Goal: Task Accomplishment & Management: Complete application form

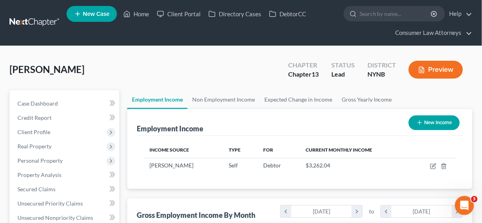
scroll to position [141, 192]
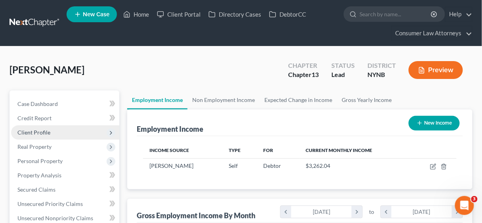
click at [38, 131] on span "Client Profile" at bounding box center [33, 132] width 33 height 7
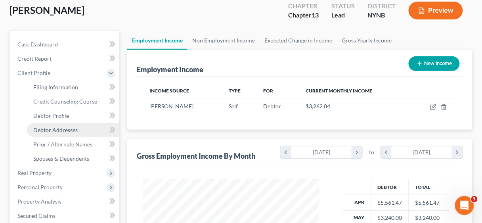
scroll to position [63, 0]
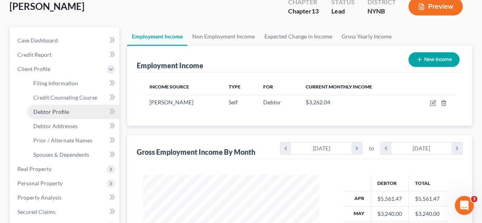
click at [54, 109] on span "Debtor Profile" at bounding box center [51, 111] width 36 height 7
select select "3"
select select "1"
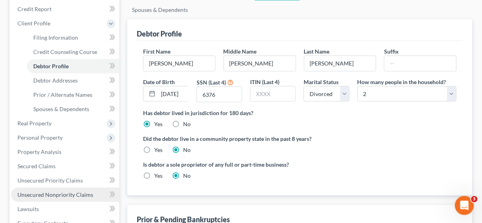
scroll to position [127, 0]
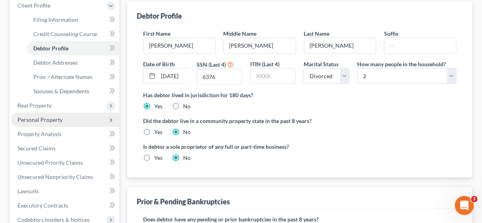
click at [38, 118] on span "Personal Property" at bounding box center [39, 119] width 45 height 7
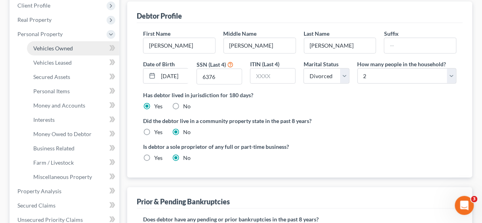
click at [48, 45] on span "Vehicles Owned" at bounding box center [53, 48] width 40 height 7
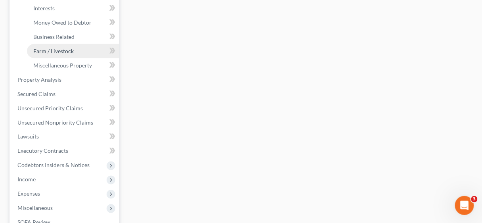
scroll to position [254, 0]
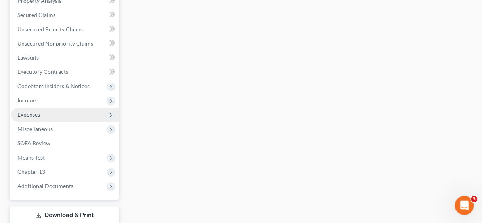
click at [41, 113] on span "Expenses" at bounding box center [65, 115] width 108 height 14
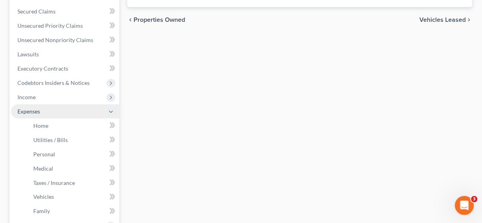
scroll to position [175, 0]
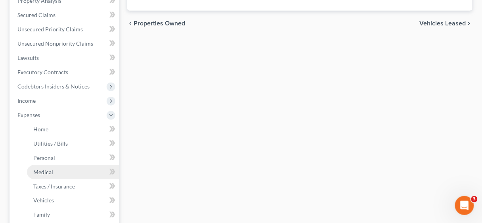
click at [54, 172] on link "Medical" at bounding box center [73, 172] width 92 height 14
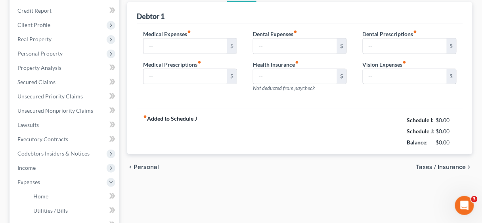
type input "0.00"
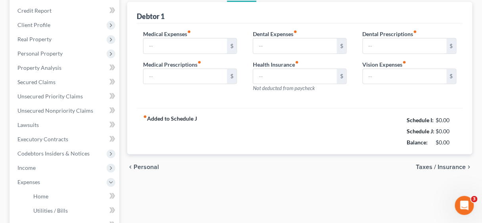
type input "0.00"
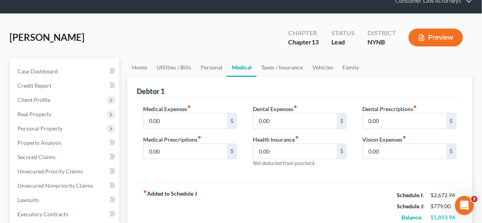
scroll to position [32, 0]
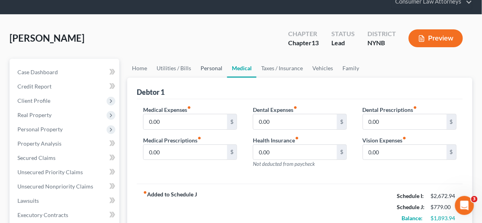
click at [218, 66] on link "Personal" at bounding box center [211, 68] width 31 height 19
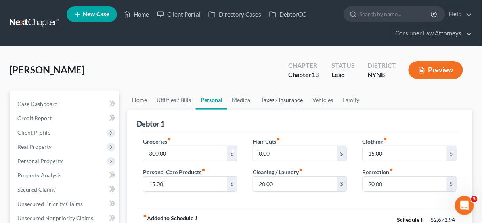
click at [276, 95] on link "Taxes / Insurance" at bounding box center [282, 99] width 51 height 19
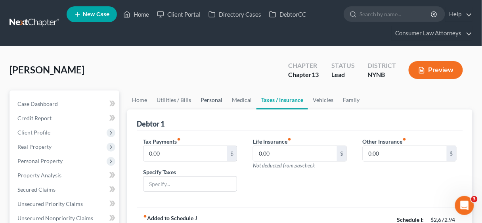
click at [203, 98] on link "Personal" at bounding box center [211, 99] width 31 height 19
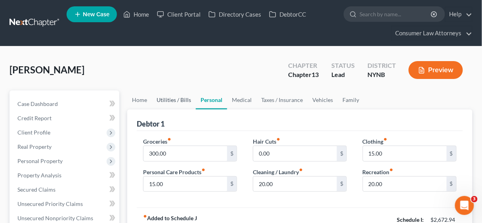
click at [174, 95] on link "Utilities / Bills" at bounding box center [174, 99] width 44 height 19
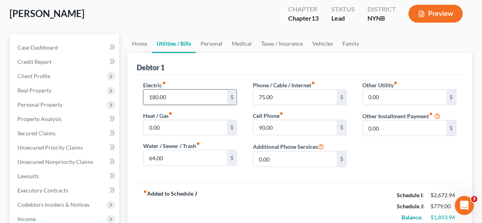
scroll to position [63, 0]
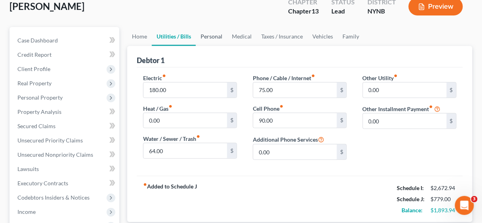
click at [215, 36] on link "Personal" at bounding box center [211, 36] width 31 height 19
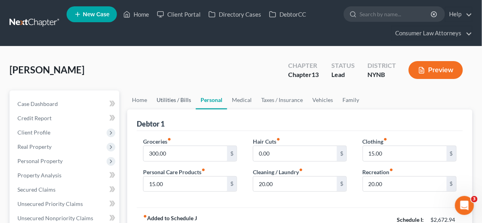
click at [173, 100] on link "Utilities / Bills" at bounding box center [174, 99] width 44 height 19
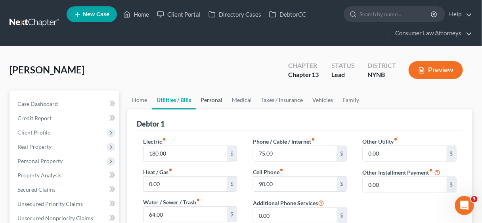
click at [214, 96] on link "Personal" at bounding box center [211, 99] width 31 height 19
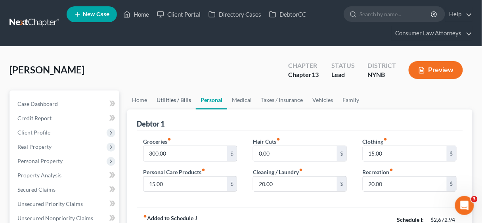
click at [177, 100] on link "Utilities / Bills" at bounding box center [174, 99] width 44 height 19
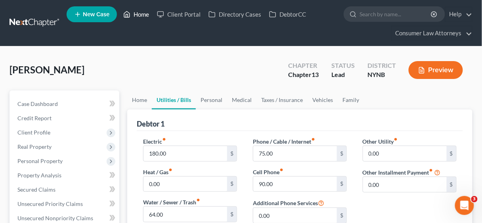
click at [140, 14] on link "Home" at bounding box center [136, 14] width 34 height 14
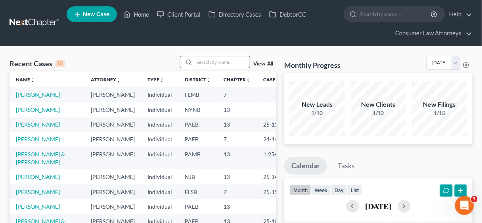
click at [212, 62] on input "search" at bounding box center [222, 62] width 56 height 12
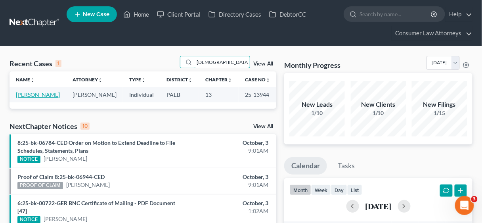
type input "[DEMOGRAPHIC_DATA]"
click at [33, 94] on link "[PERSON_NAME]" at bounding box center [38, 94] width 44 height 7
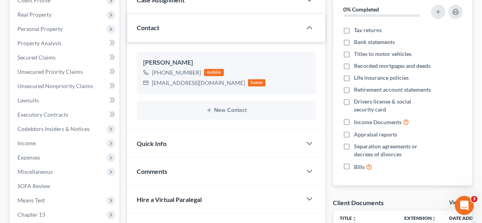
scroll to position [159, 0]
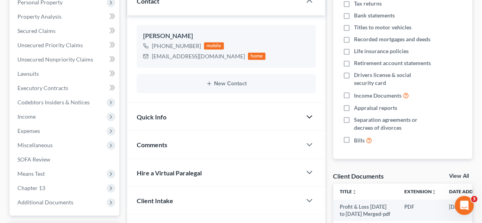
click at [312, 112] on icon "button" at bounding box center [310, 117] width 10 height 10
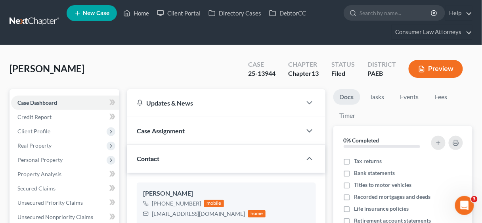
scroll to position [0, 0]
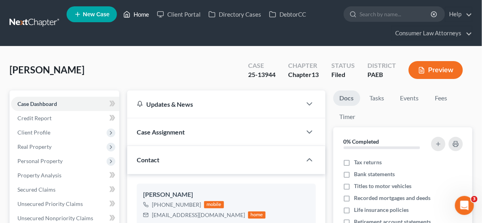
click at [144, 14] on link "Home" at bounding box center [136, 14] width 34 height 14
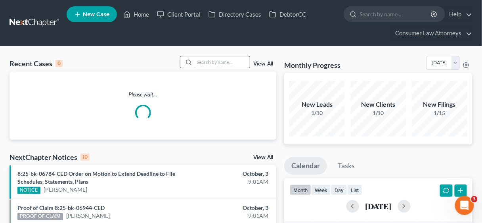
click at [203, 61] on input "search" at bounding box center [222, 62] width 56 height 12
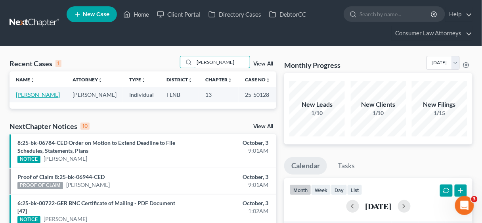
type input "[PERSON_NAME]"
click at [43, 95] on link "[PERSON_NAME]" at bounding box center [38, 94] width 44 height 7
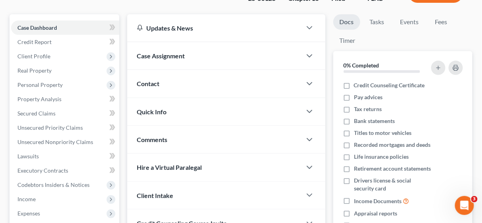
scroll to position [95, 0]
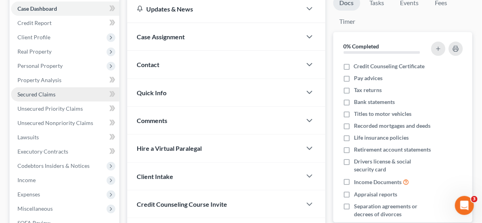
click at [44, 95] on span "Secured Claims" at bounding box center [36, 94] width 38 height 7
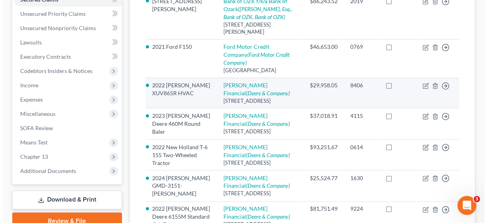
scroll to position [190, 0]
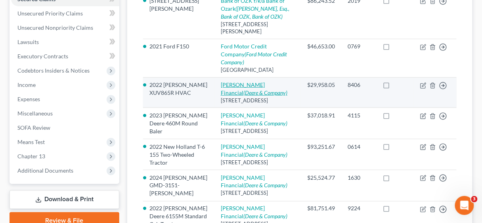
click at [260, 81] on link "[PERSON_NAME] Deere Financial (Deere & Company)" at bounding box center [254, 88] width 67 height 15
select select "14"
select select "17"
select select "2"
select select "0"
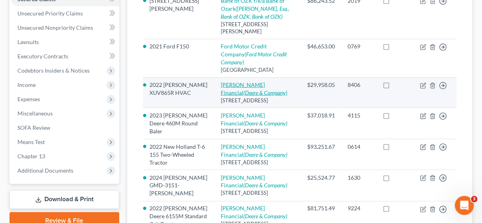
select select "0"
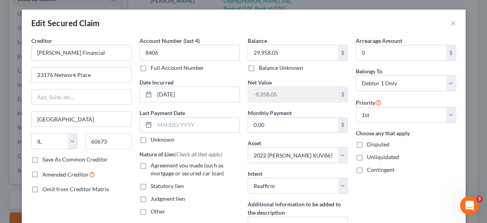
click at [151, 165] on label "Agreement you made (such as mortgage or secured car loan)" at bounding box center [195, 169] width 89 height 16
click at [154, 165] on input "Agreement you made (such as mortgage or secured car loan)" at bounding box center [156, 163] width 5 height 5
checkbox input "true"
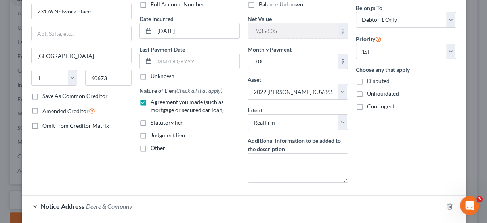
scroll to position [32, 0]
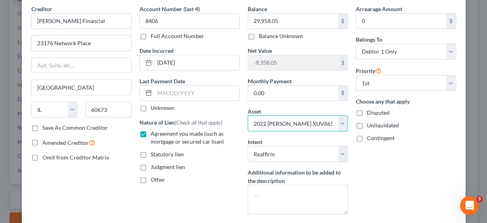
click at [263, 122] on select "Select Other Multiple Assets [STREET_ADDRESS][PERSON_NAME] - $152300.0 Cash on …" at bounding box center [298, 123] width 100 height 16
click at [264, 121] on select "Select Other Multiple Assets [STREET_ADDRESS][PERSON_NAME] - $152300.0 Cash on …" at bounding box center [298, 123] width 100 height 16
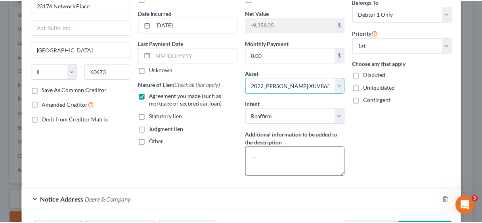
scroll to position [95, 0]
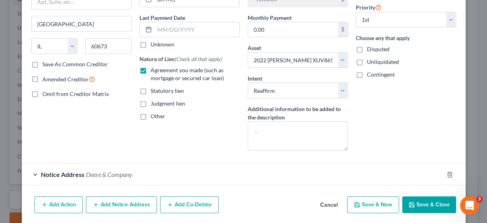
click at [420, 203] on button "Save & Close" at bounding box center [430, 204] width 54 height 17
select select
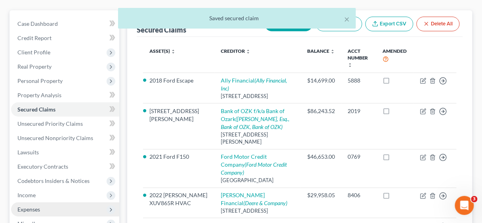
scroll to position [63, 0]
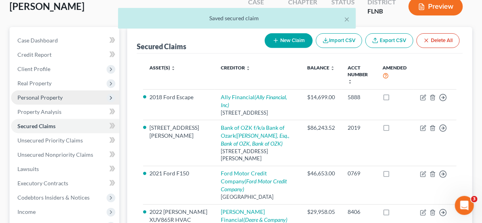
click at [42, 95] on span "Personal Property" at bounding box center [39, 97] width 45 height 7
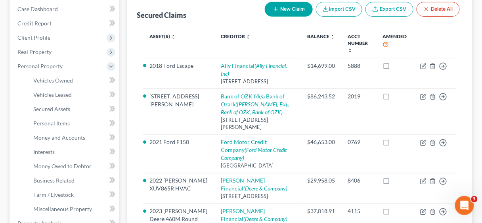
scroll to position [159, 0]
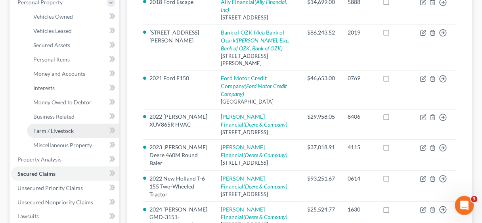
click at [55, 131] on span "Farm / Livestock" at bounding box center [53, 130] width 40 height 7
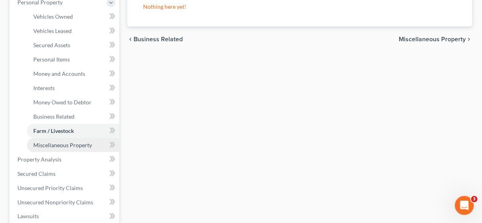
click at [55, 142] on span "Miscellaneous Property" at bounding box center [62, 145] width 59 height 7
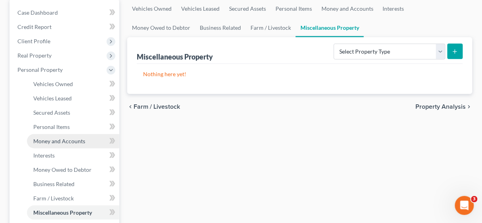
scroll to position [95, 0]
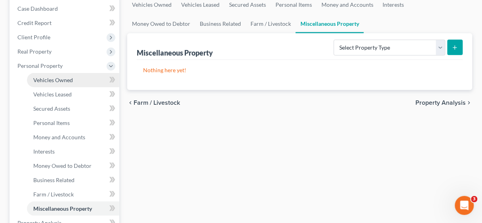
click at [59, 80] on span "Vehicles Owned" at bounding box center [53, 80] width 40 height 7
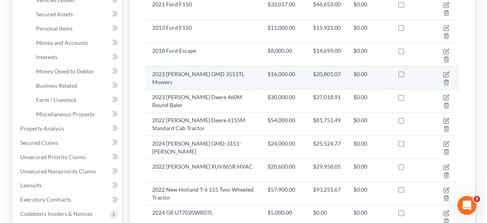
scroll to position [190, 0]
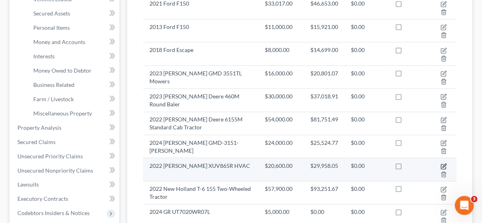
click at [443, 163] on icon "button" at bounding box center [444, 166] width 6 height 6
select select "7"
select select "4"
select select "3"
select select "0"
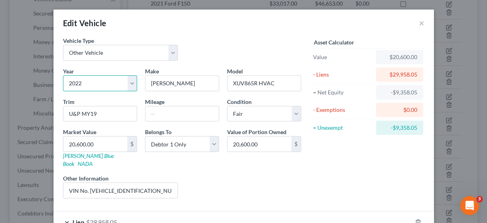
click at [90, 84] on select "Select 2026 2025 2024 2023 2022 2021 2020 2019 2018 2017 2016 2015 2014 2013 20…" at bounding box center [100, 83] width 74 height 16
select select "8"
click at [63, 75] on select "Select 2026 2025 2024 2023 2022 2021 2020 2019 2018 2017 2016 2015 2014 2013 20…" at bounding box center [100, 83] width 74 height 16
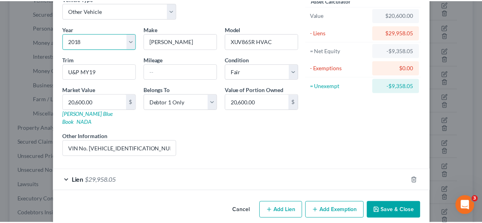
scroll to position [44, 0]
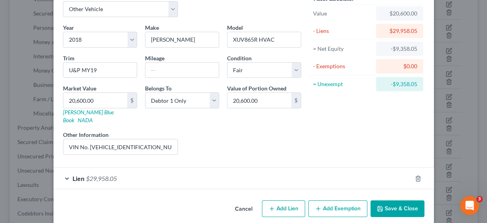
click at [395, 200] on button "Save & Close" at bounding box center [398, 208] width 54 height 17
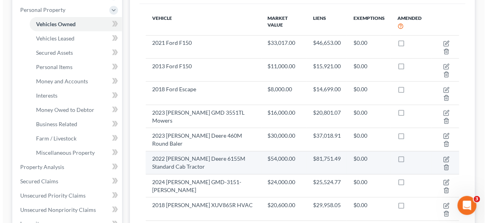
scroll to position [190, 0]
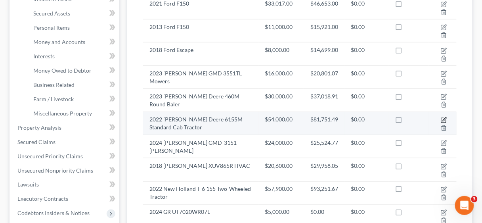
click at [443, 117] on icon "button" at bounding box center [444, 120] width 6 height 6
select select "0"
select select "4"
select select "3"
select select "0"
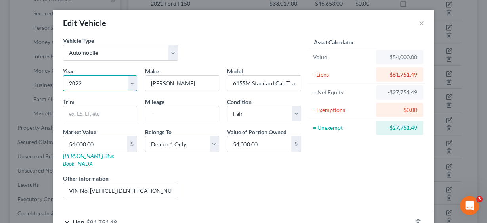
click at [94, 82] on select "Select 2026 2025 2024 2023 2022 2021 2020 2019 2018 2017 2016 2015 2014 2013 20…" at bounding box center [100, 83] width 74 height 16
select select "11"
click at [63, 75] on select "Select 2026 2025 2024 2023 2022 2021 2020 2019 2018 2017 2016 2015 2014 2013 20…" at bounding box center [100, 83] width 74 height 16
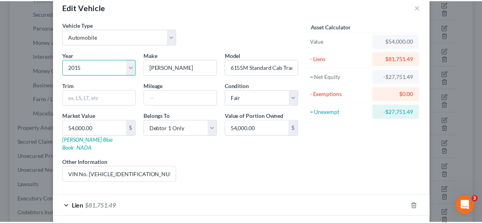
scroll to position [44, 0]
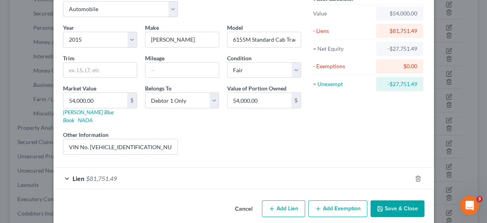
click at [391, 200] on button "Save & Close" at bounding box center [398, 208] width 54 height 17
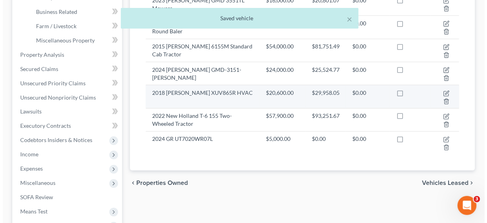
scroll to position [286, 0]
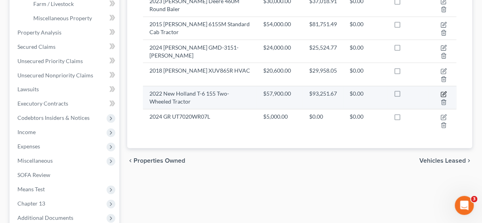
click at [444, 91] on icon "button" at bounding box center [444, 94] width 6 height 6
select select "7"
select select "4"
select select "3"
select select "0"
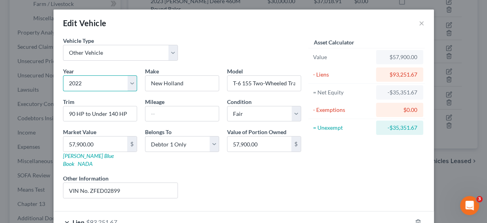
click at [95, 83] on select "Select 2026 2025 2024 2023 2022 2021 2020 2019 2018 2017 2016 2015 2014 2013 20…" at bounding box center [100, 83] width 74 height 16
select select "6"
click at [63, 75] on select "Select 2026 2025 2024 2023 2022 2021 2020 2019 2018 2017 2016 2015 2014 2013 20…" at bounding box center [100, 83] width 74 height 16
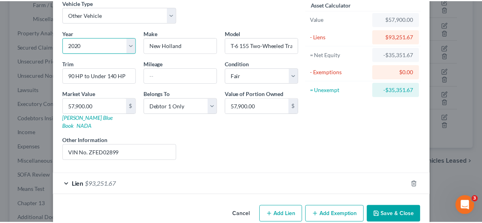
scroll to position [44, 0]
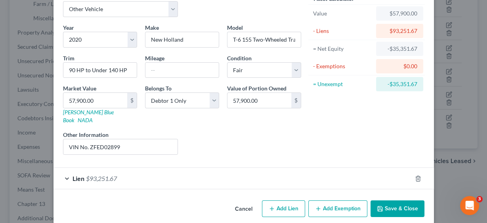
click at [396, 200] on button "Save & Close" at bounding box center [398, 208] width 54 height 17
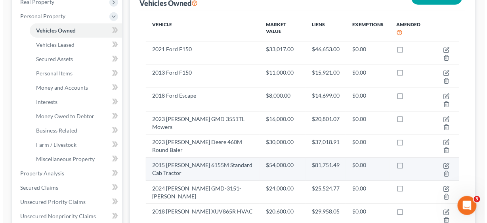
scroll to position [159, 0]
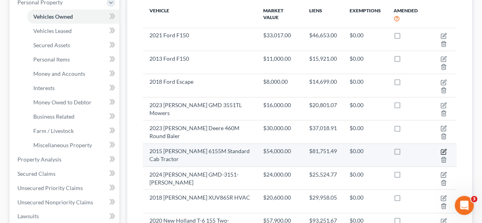
click at [444, 149] on icon "button" at bounding box center [444, 152] width 6 height 6
select select "0"
select select "11"
select select "3"
select select "0"
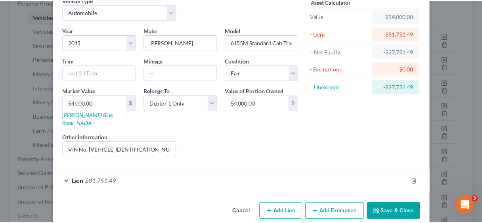
scroll to position [44, 0]
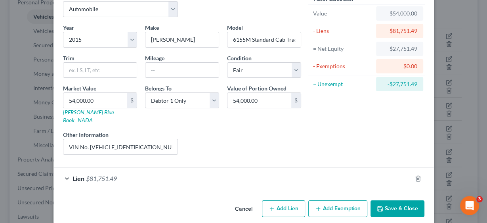
click at [399, 200] on button "Save & Close" at bounding box center [398, 208] width 54 height 17
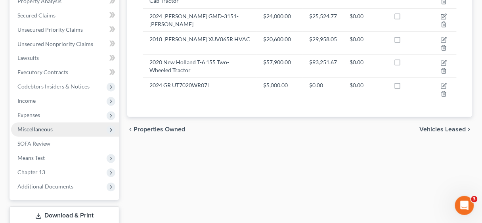
scroll to position [317, 0]
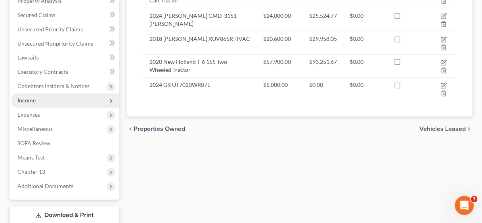
click at [29, 103] on span "Income" at bounding box center [26, 100] width 18 height 7
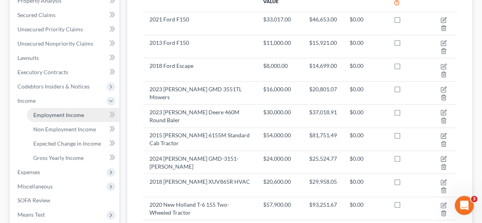
click at [54, 114] on span "Employment Income" at bounding box center [58, 114] width 51 height 7
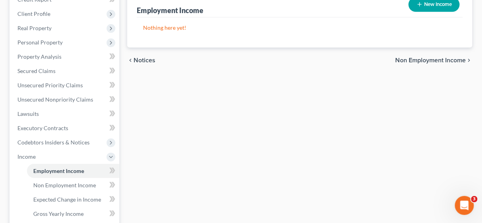
scroll to position [127, 0]
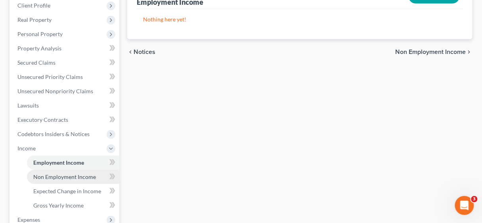
drag, startPoint x: 72, startPoint y: 175, endPoint x: 112, endPoint y: 170, distance: 40.7
click at [72, 175] on span "Non Employment Income" at bounding box center [64, 176] width 63 height 7
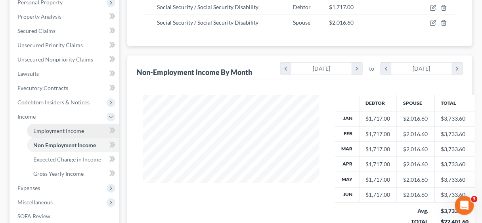
click at [61, 129] on span "Employment Income" at bounding box center [58, 130] width 51 height 7
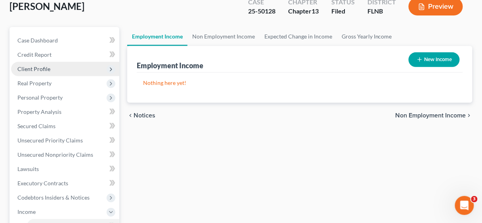
click at [34, 70] on span "Client Profile" at bounding box center [33, 68] width 33 height 7
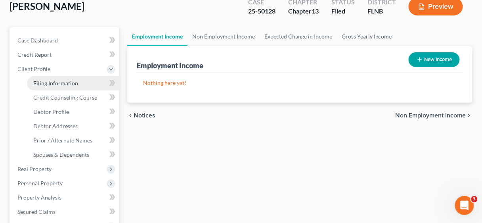
click at [48, 81] on span "Filing Information" at bounding box center [55, 83] width 45 height 7
select select "1"
select select "0"
select select "3"
select select "2"
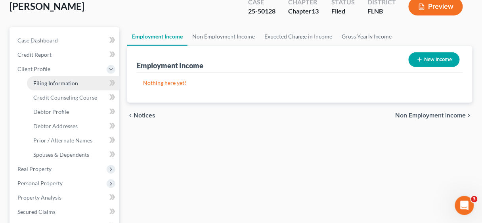
select select "9"
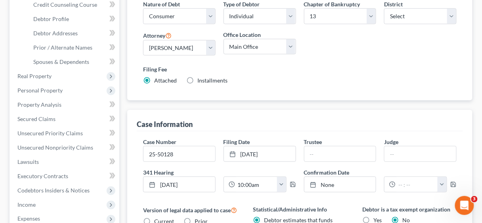
scroll to position [61, 0]
